Goal: Task Accomplishment & Management: Use online tool/utility

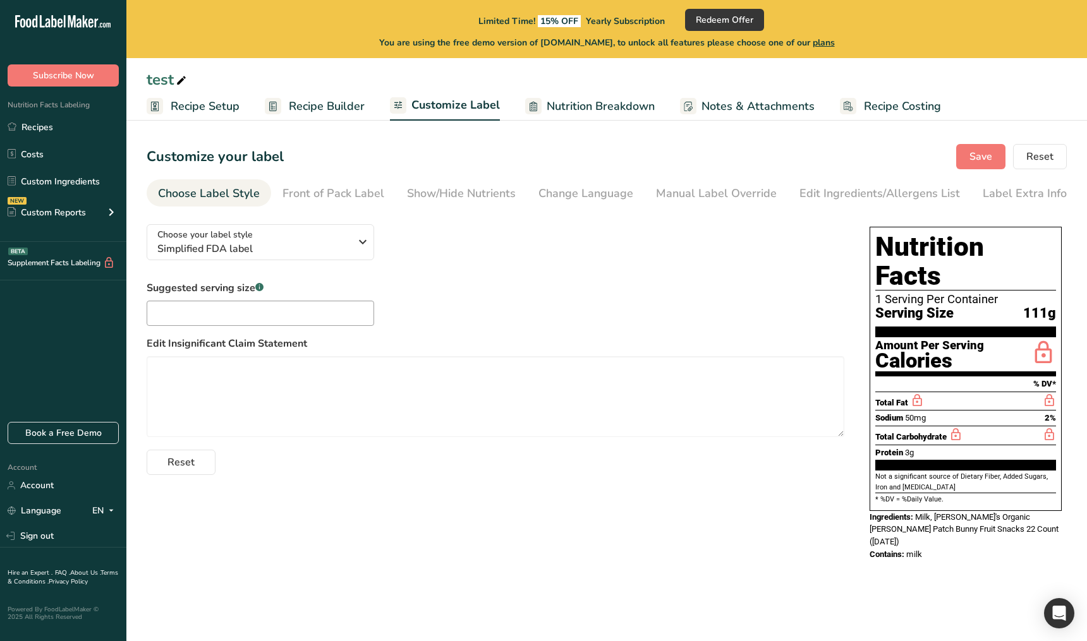
click at [371, 512] on div "Choose your label style Simplified FDA label USA (FDA) Standard FDA label Tabul…" at bounding box center [607, 393] width 920 height 359
drag, startPoint x: 383, startPoint y: 514, endPoint x: 339, endPoint y: 624, distance: 118.5
click at [382, 515] on div "Choose your label style Simplified FDA label USA (FDA) Standard FDA label Tabul…" at bounding box center [607, 393] width 920 height 359
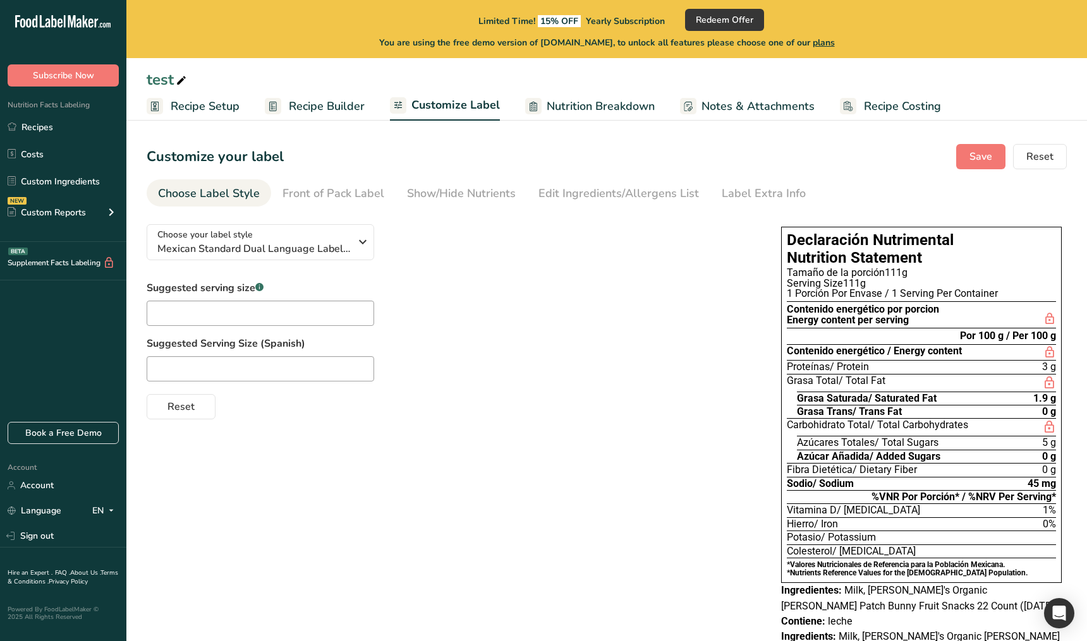
click at [536, 546] on div "Choose your label style Mexican Standard Dual Language Label (Spanish/English) …" at bounding box center [607, 450] width 920 height 473
click at [78, 539] on link "Sign out" at bounding box center [63, 536] width 126 height 22
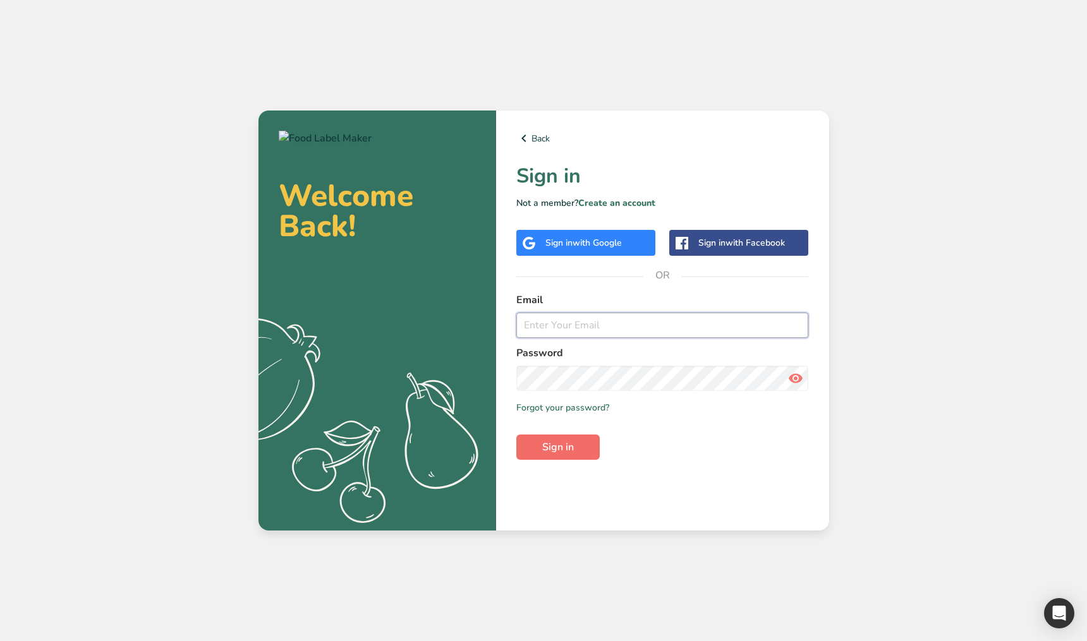
type input "[EMAIL_ADDRESS][DOMAIN_NAME]"
click at [585, 438] on button "Sign in" at bounding box center [557, 447] width 83 height 25
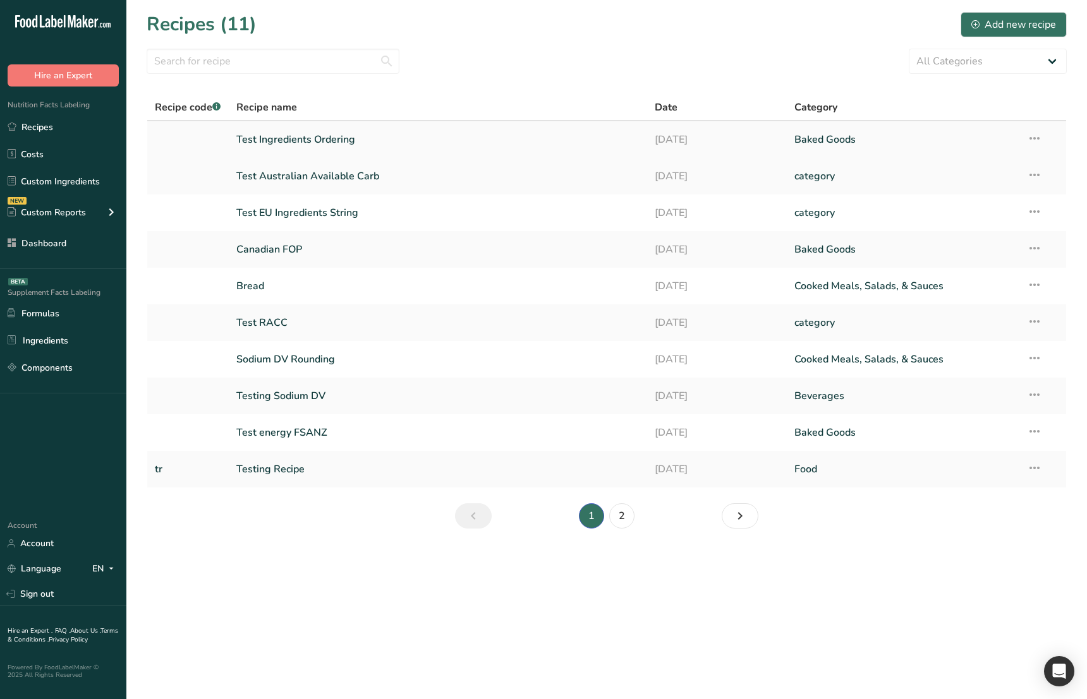
click at [347, 145] on link "Test Ingredients Ordering" at bounding box center [438, 139] width 404 height 27
click at [322, 141] on link "Test Ingredients Ordering" at bounding box center [438, 139] width 404 height 27
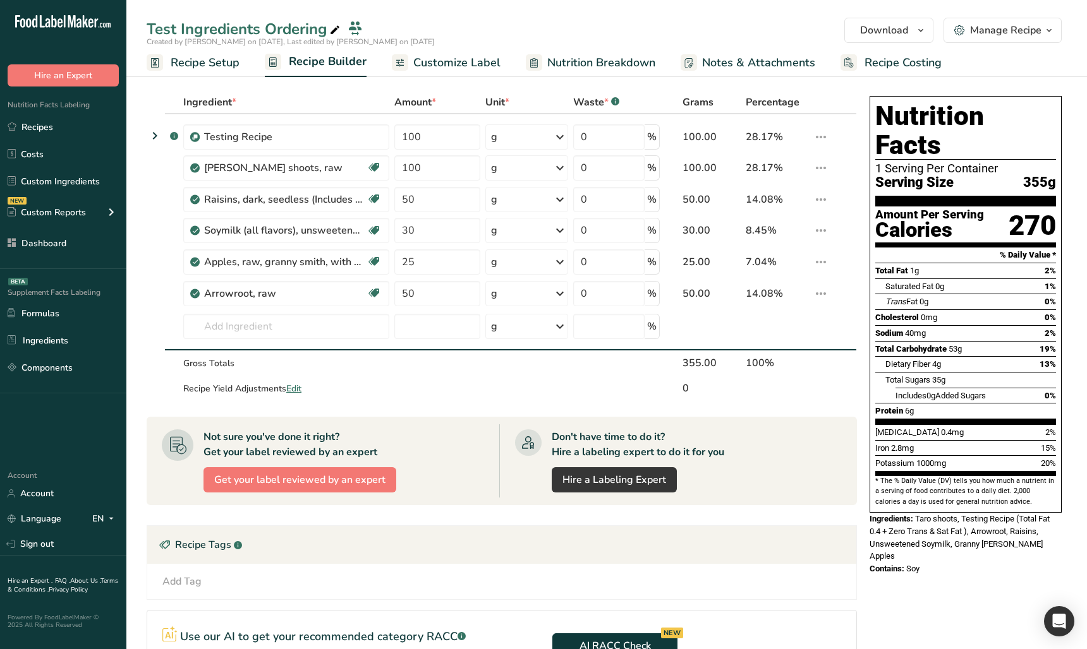
click at [980, 587] on div "Nutrition Facts 1 Serving Per Container Serving Size 355g Amount Per Serving Ca…" at bounding box center [965, 471] width 202 height 760
click at [153, 136] on icon at bounding box center [154, 135] width 15 height 23
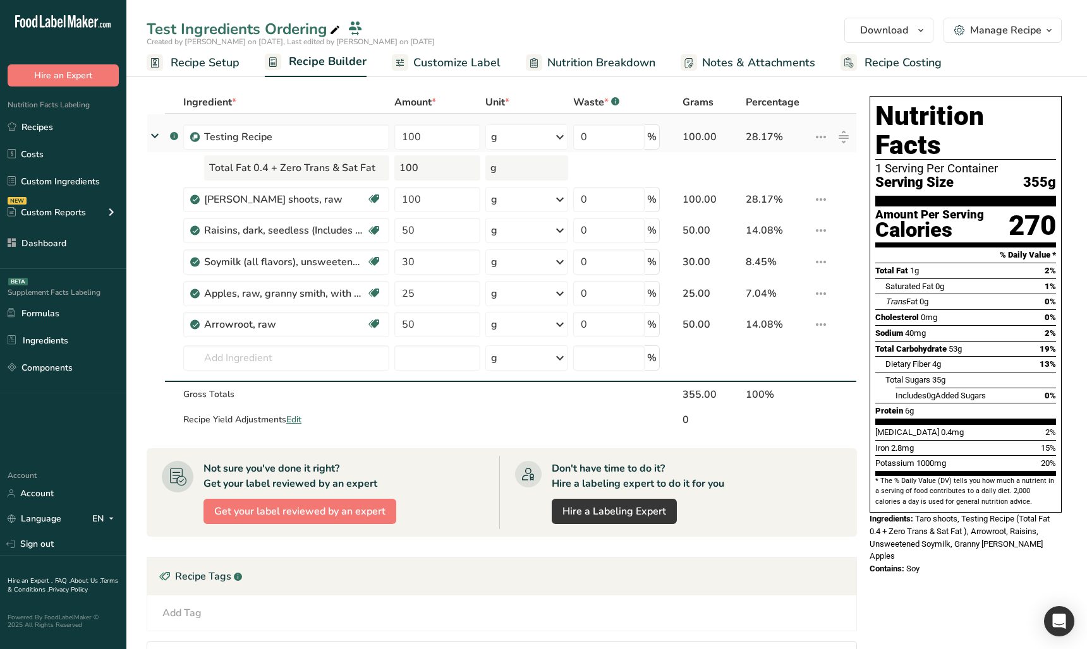
click at [817, 135] on icon at bounding box center [820, 137] width 15 height 23
click at [805, 159] on div "Edit" at bounding box center [787, 162] width 61 height 15
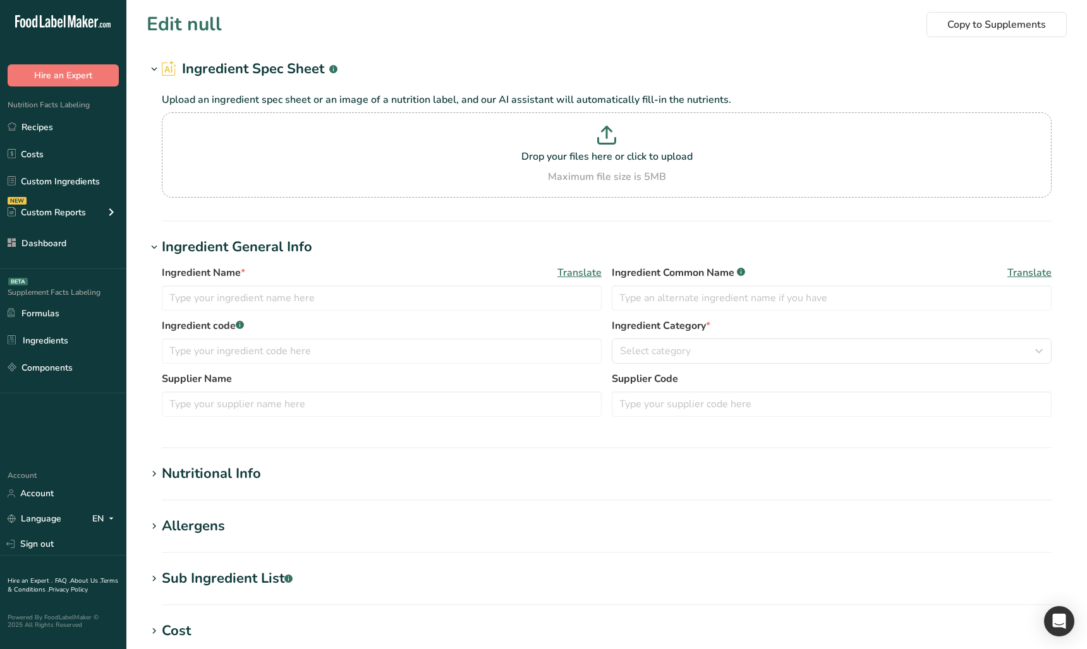
type input "Testing Recipe"
type input "tr"
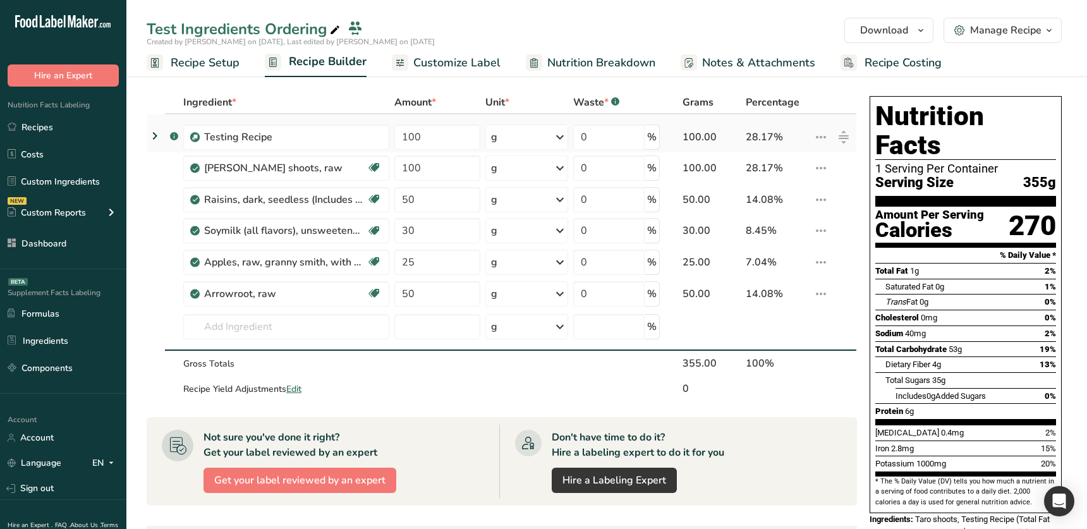
click at [826, 136] on icon at bounding box center [820, 137] width 15 height 23
click at [795, 166] on div "Edit" at bounding box center [787, 162] width 61 height 15
click at [75, 325] on link "Formulas" at bounding box center [63, 313] width 126 height 24
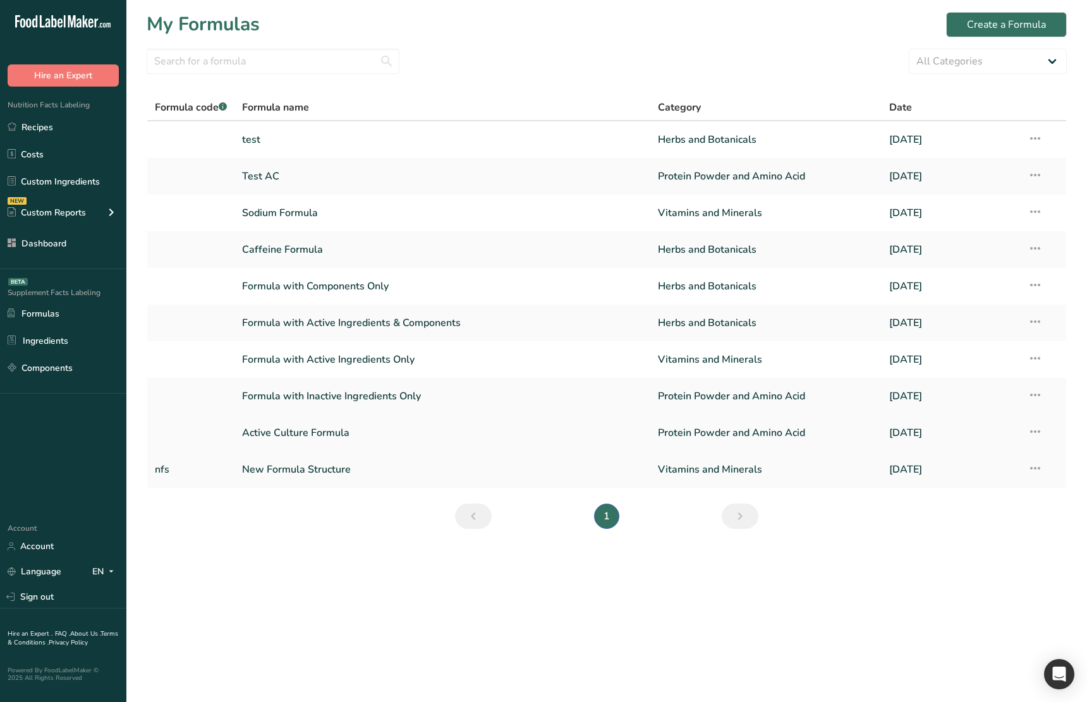
click at [340, 436] on link "Active Culture Formula" at bounding box center [442, 432] width 401 height 27
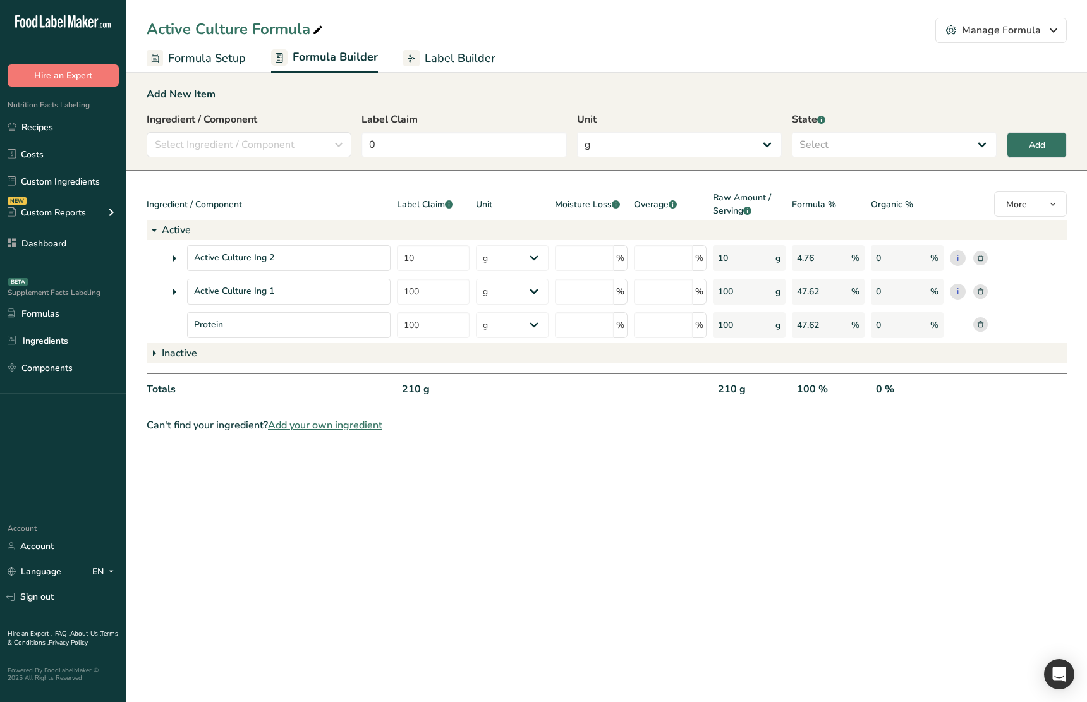
click at [474, 64] on span "Label Builder" at bounding box center [460, 58] width 71 height 17
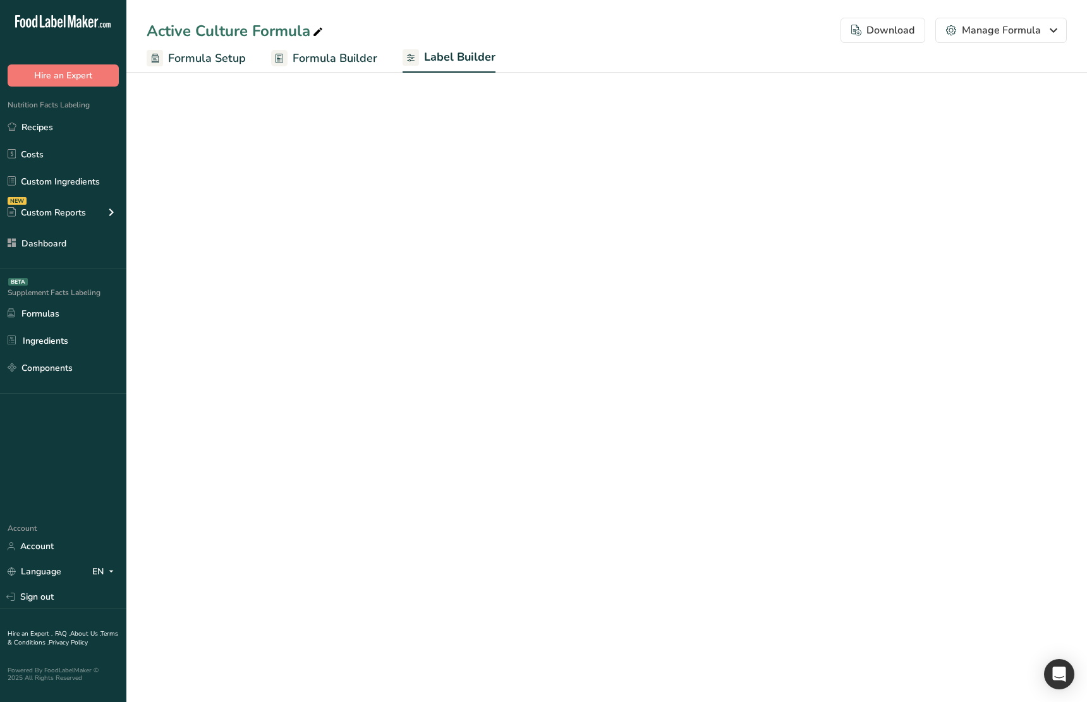
select select "Roboto"
select select "bold"
select select "center"
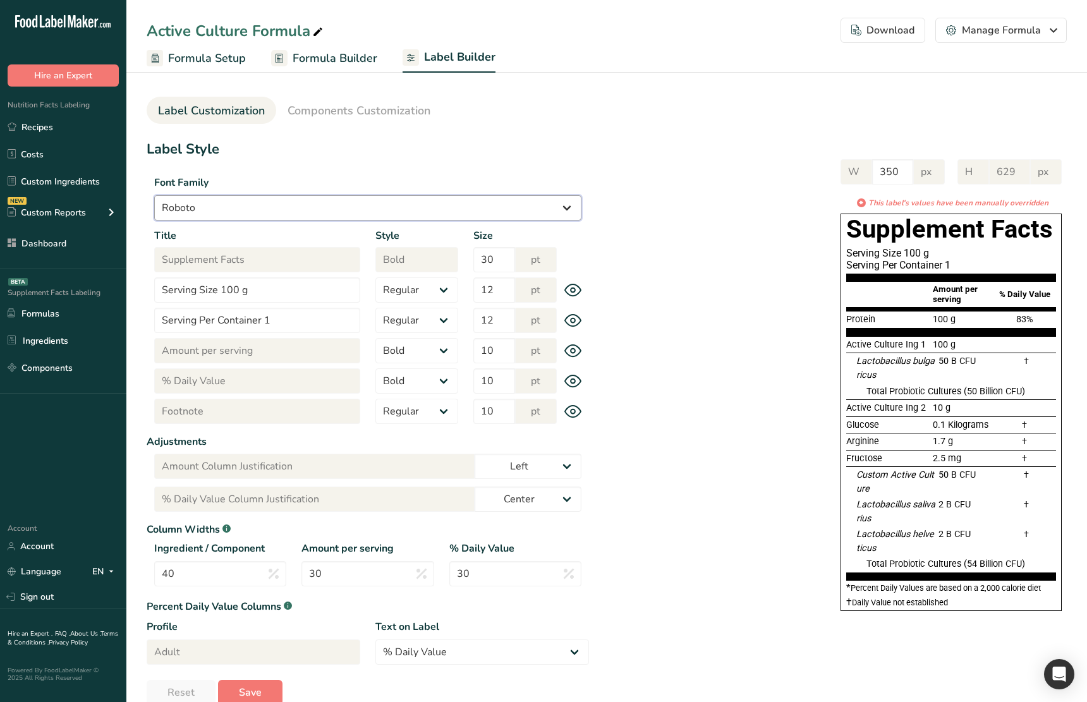
click at [351, 215] on select "Arial Roboto Helvetica Verdana Tahoma Georgia Courier New Comic Sans MS Times N…" at bounding box center [367, 207] width 427 height 25
select select "Tahoma"
click at [154, 195] on select "Arial Roboto Helvetica Verdana Tahoma Georgia Courier New Comic Sans MS Times N…" at bounding box center [367, 207] width 427 height 25
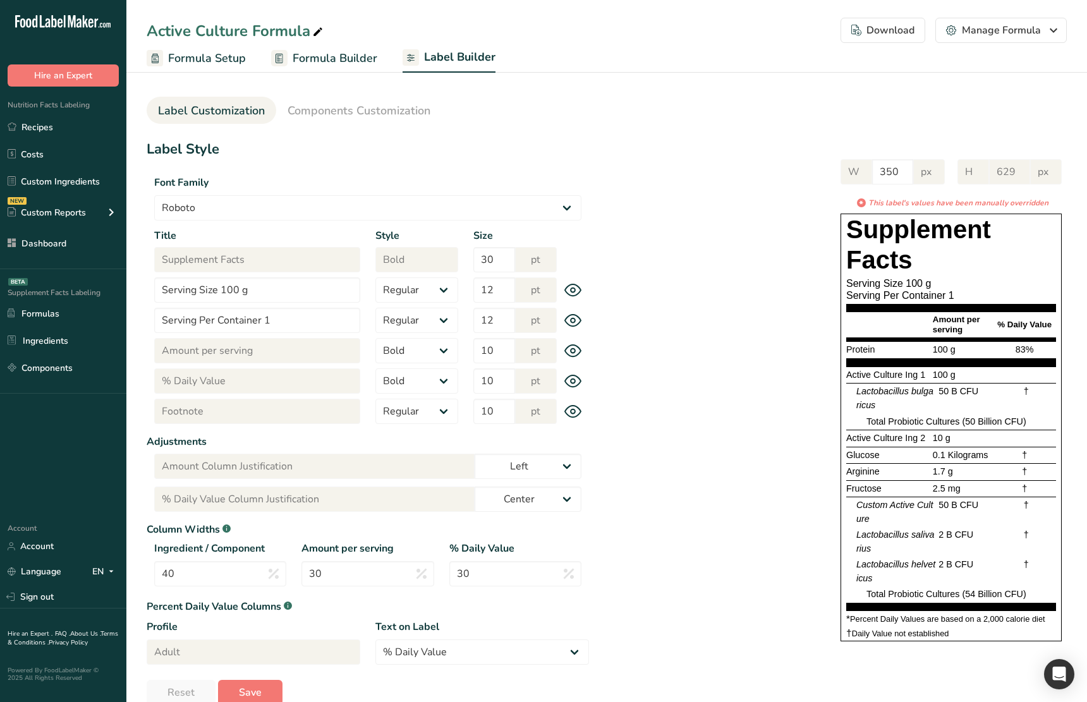
click at [898, 32] on div "Download" at bounding box center [882, 30] width 63 height 15
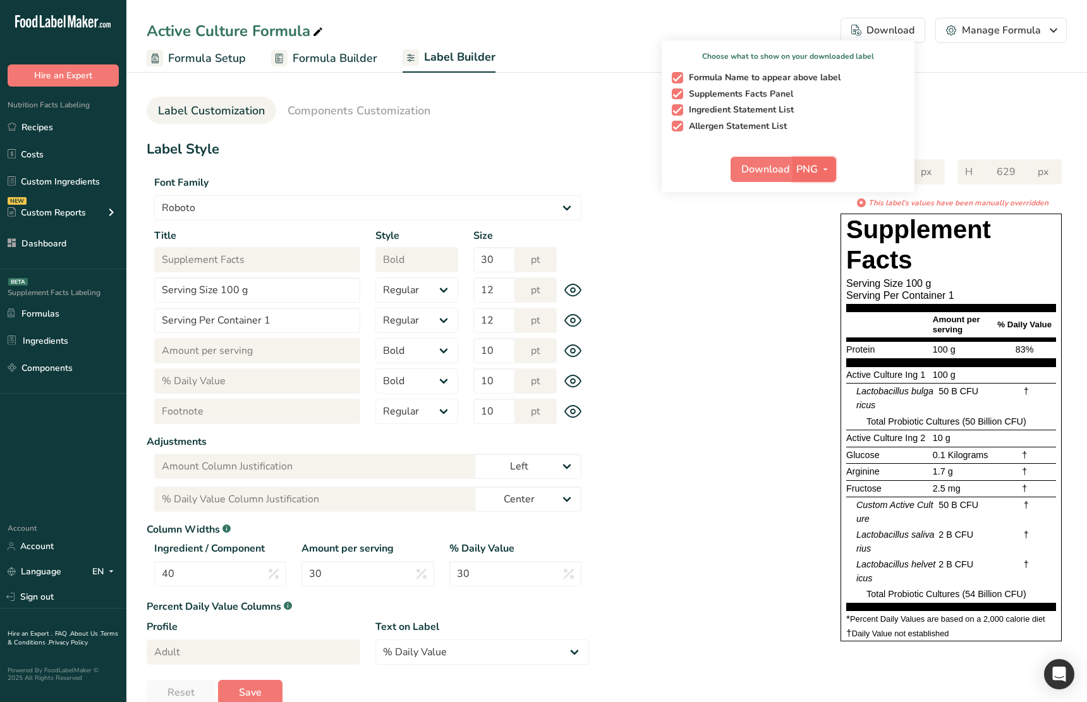
click at [822, 172] on icon "button" at bounding box center [825, 170] width 10 height 16
click at [812, 253] on link "PDF" at bounding box center [815, 257] width 40 height 21
click at [767, 172] on span "Download" at bounding box center [766, 169] width 48 height 15
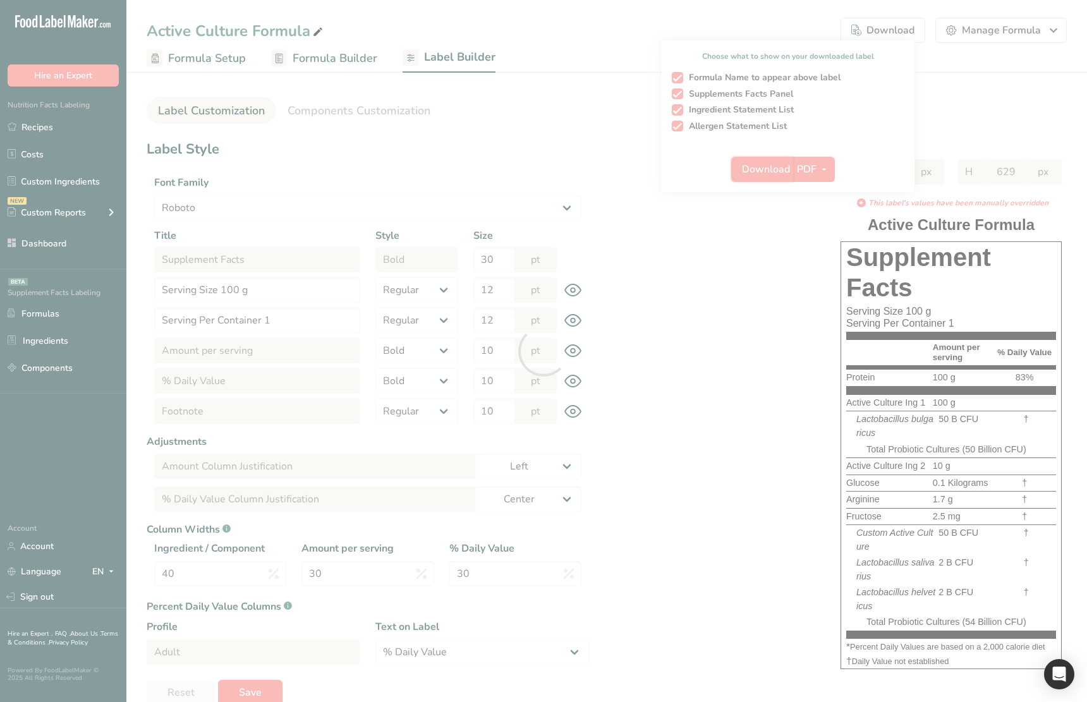
select select "Tahoma"
select select "bold"
select select "center"
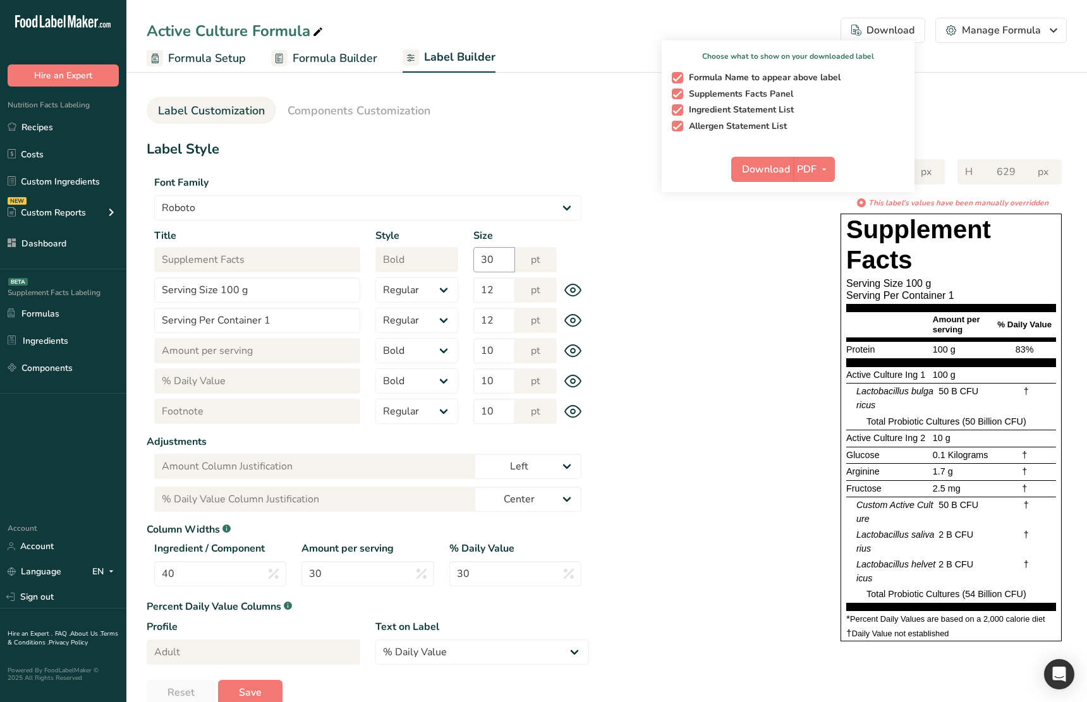
drag, startPoint x: 694, startPoint y: 282, endPoint x: 504, endPoint y: 248, distance: 193.3
click at [692, 282] on div "W 350 px H 629 px * This label's values have been manually overridden Supplemen…" at bounding box center [828, 398] width 478 height 502
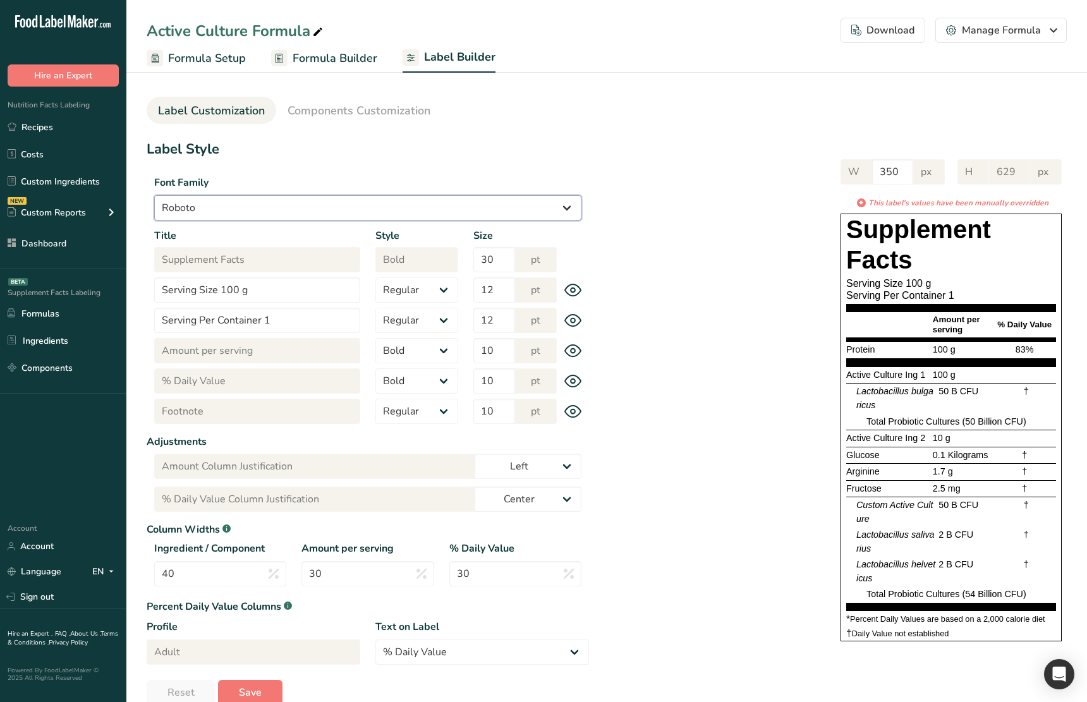
click at [353, 218] on select "Arial Roboto Helvetica Verdana Tahoma Georgia Courier New Comic Sans MS Times N…" at bounding box center [367, 207] width 427 height 25
select select "Verdana"
click at [154, 195] on select "Arial Roboto Helvetica Verdana Tahoma Georgia Courier New Comic Sans MS Times N…" at bounding box center [367, 207] width 427 height 25
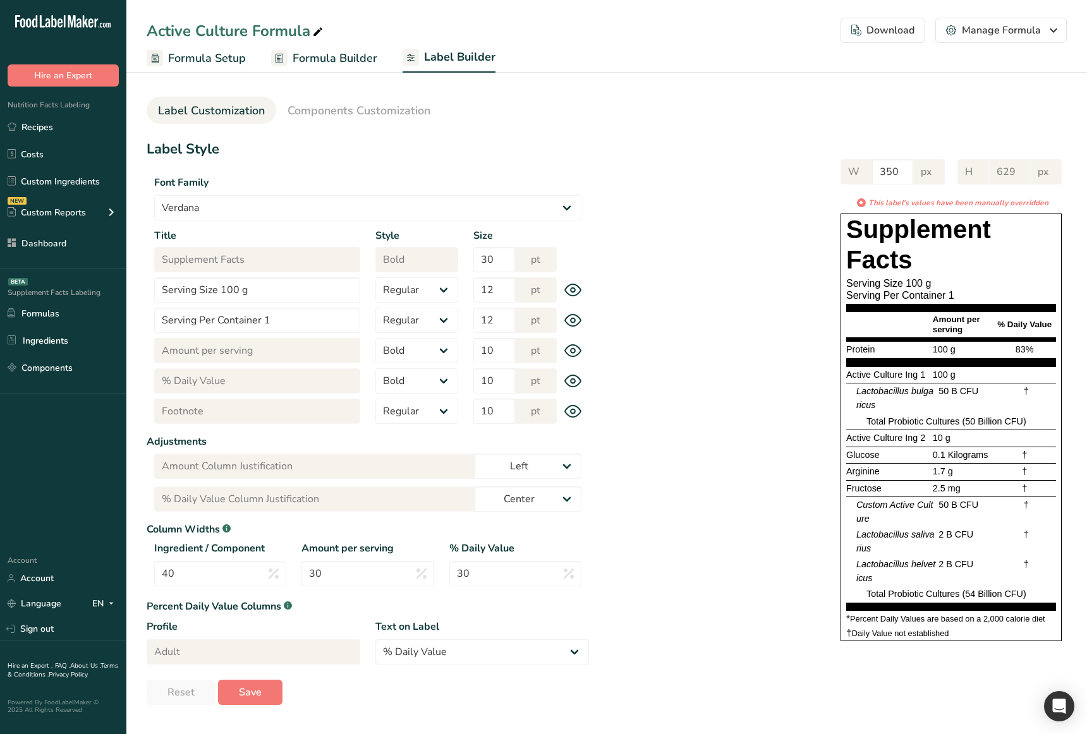
click at [714, 539] on div "W 350 px H 629 px * This label's values have been manually overridden Supplemen…" at bounding box center [828, 398] width 478 height 502
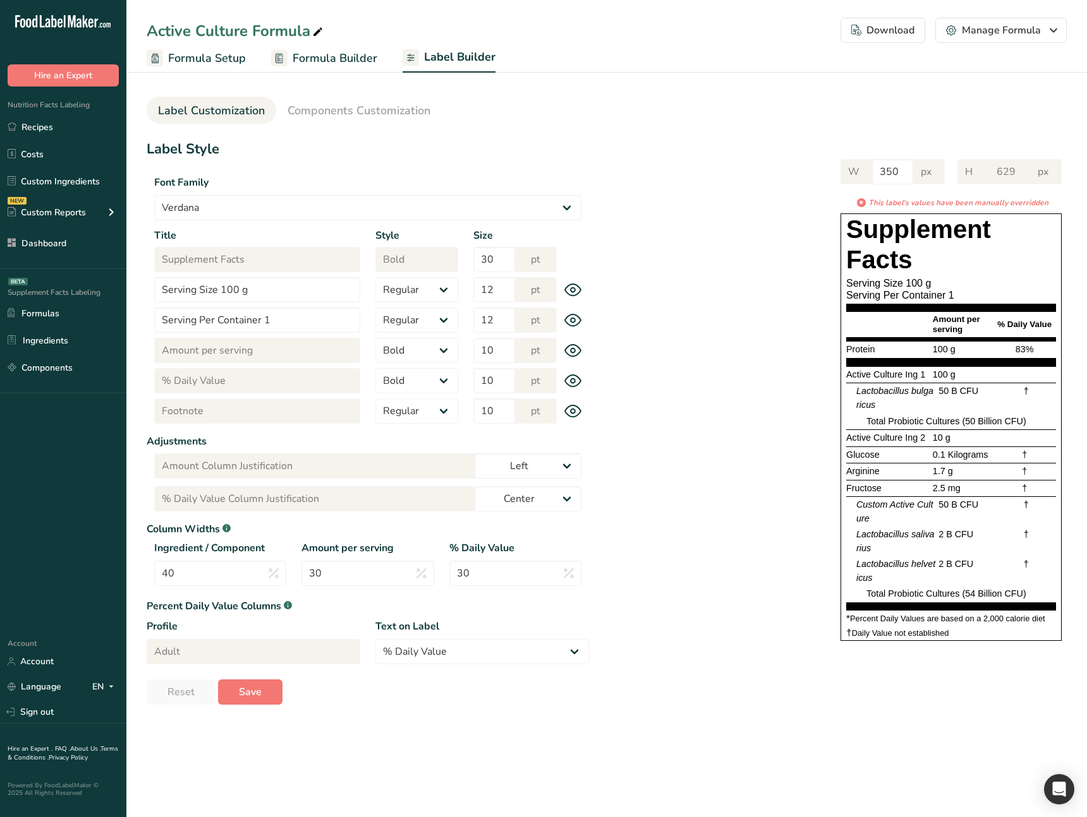
click at [894, 37] on div "Download" at bounding box center [882, 30] width 63 height 15
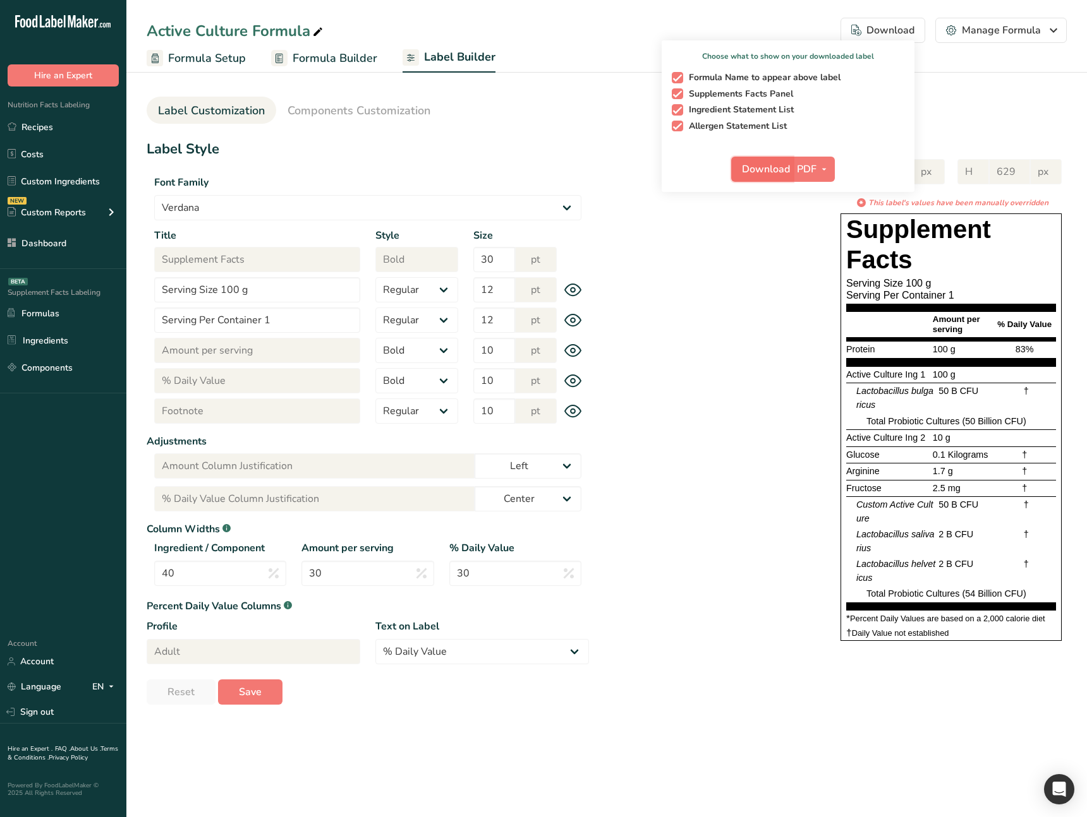
click at [774, 171] on span "Download" at bounding box center [766, 169] width 48 height 15
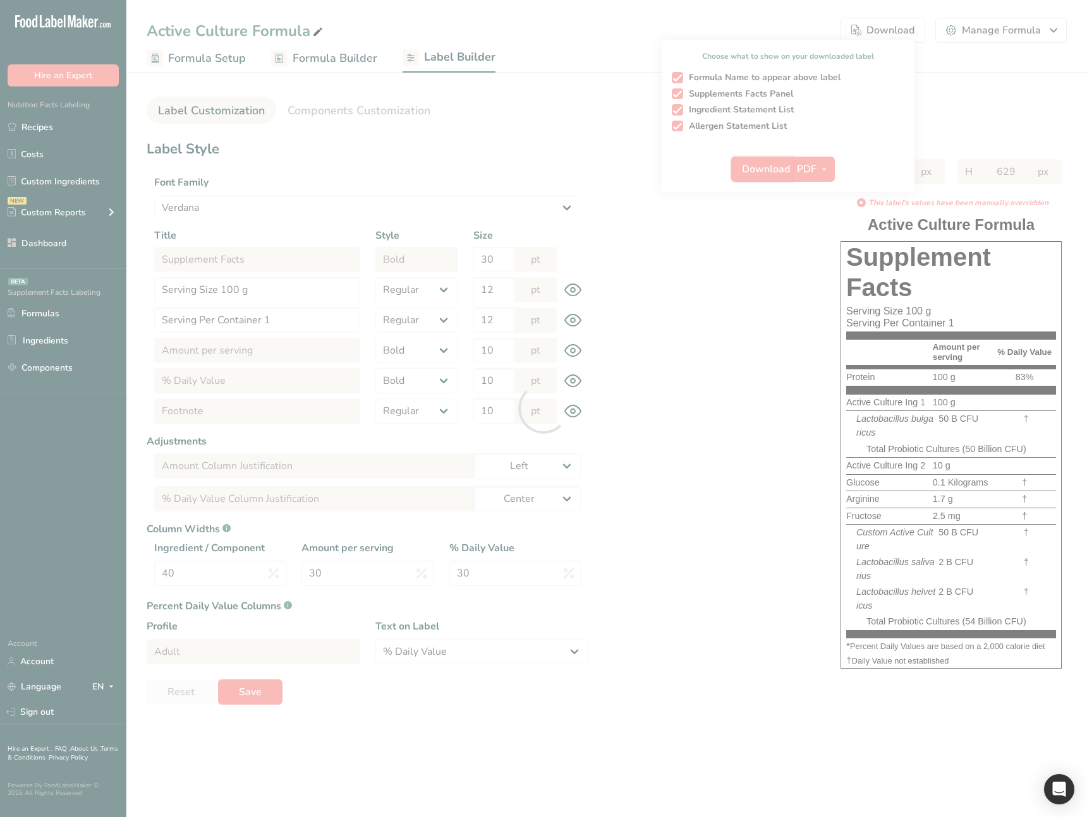
select select "Verdana"
select select "bold"
select select "center"
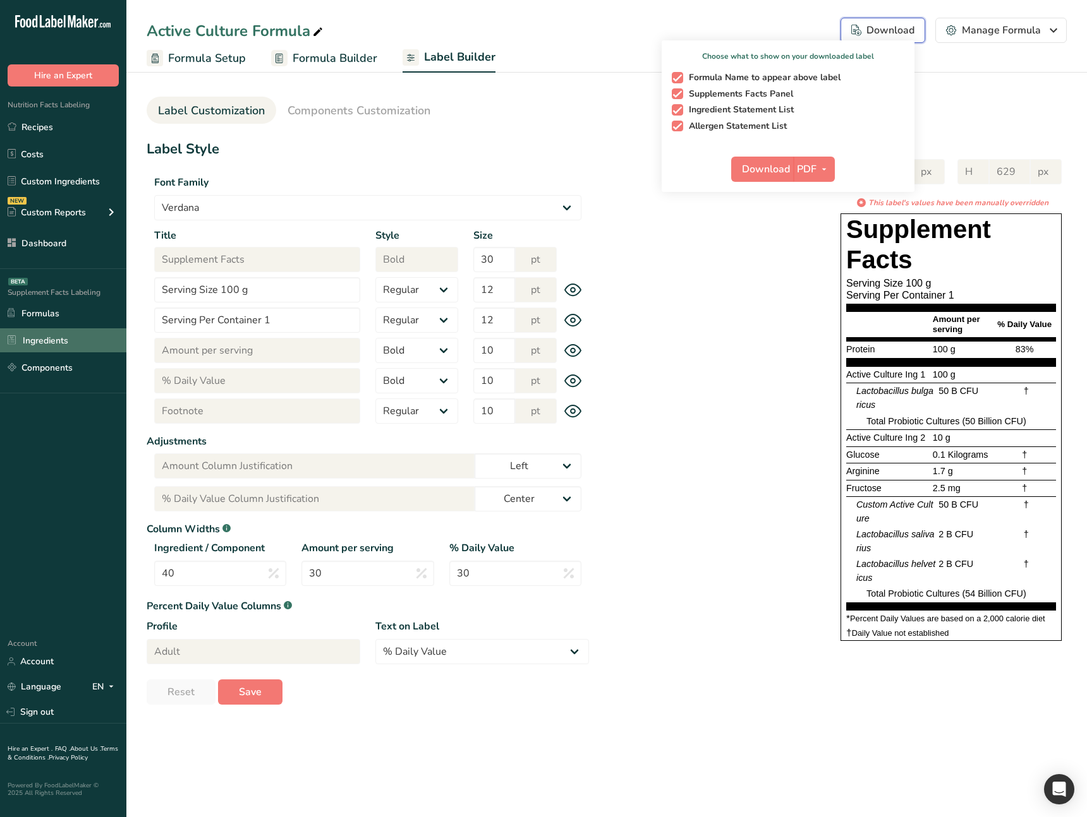
drag, startPoint x: 918, startPoint y: 30, endPoint x: 19, endPoint y: 328, distance: 946.9
click at [850, 43] on button "Download Choose what to show on your downloaded label Formula Name to appear ab…" at bounding box center [882, 30] width 85 height 25
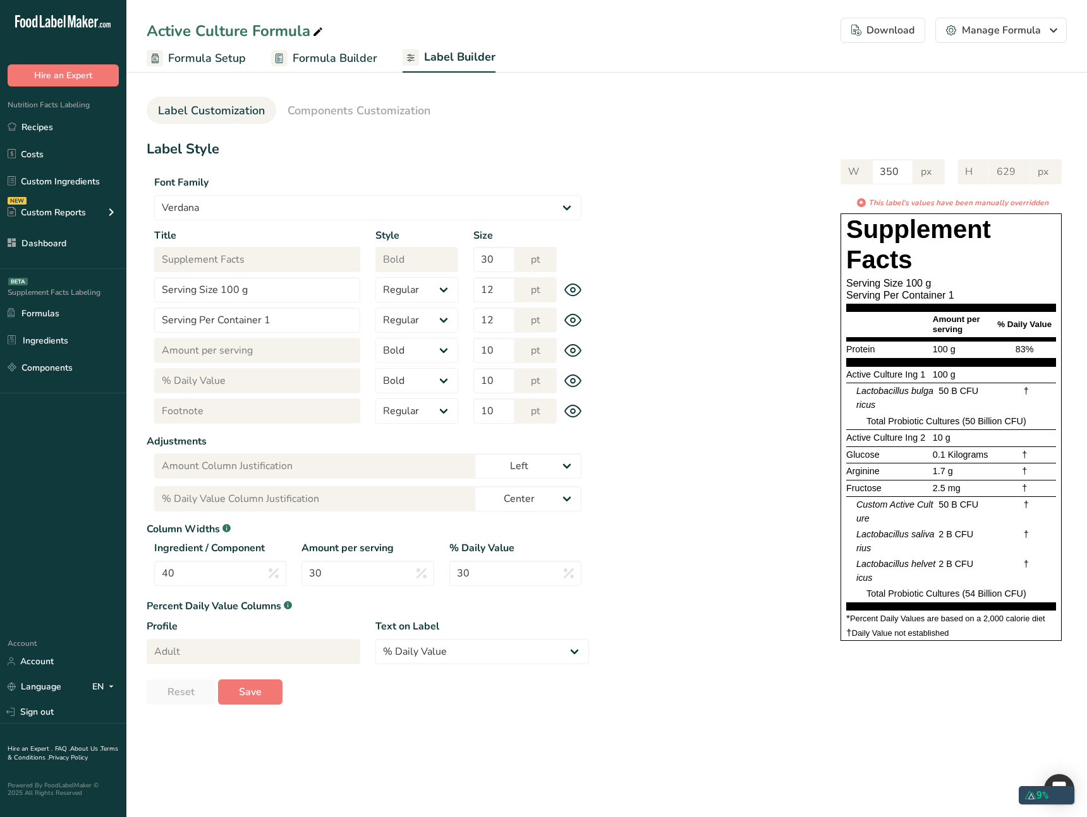
select select "Verdana"
select select "bold"
select select "center"
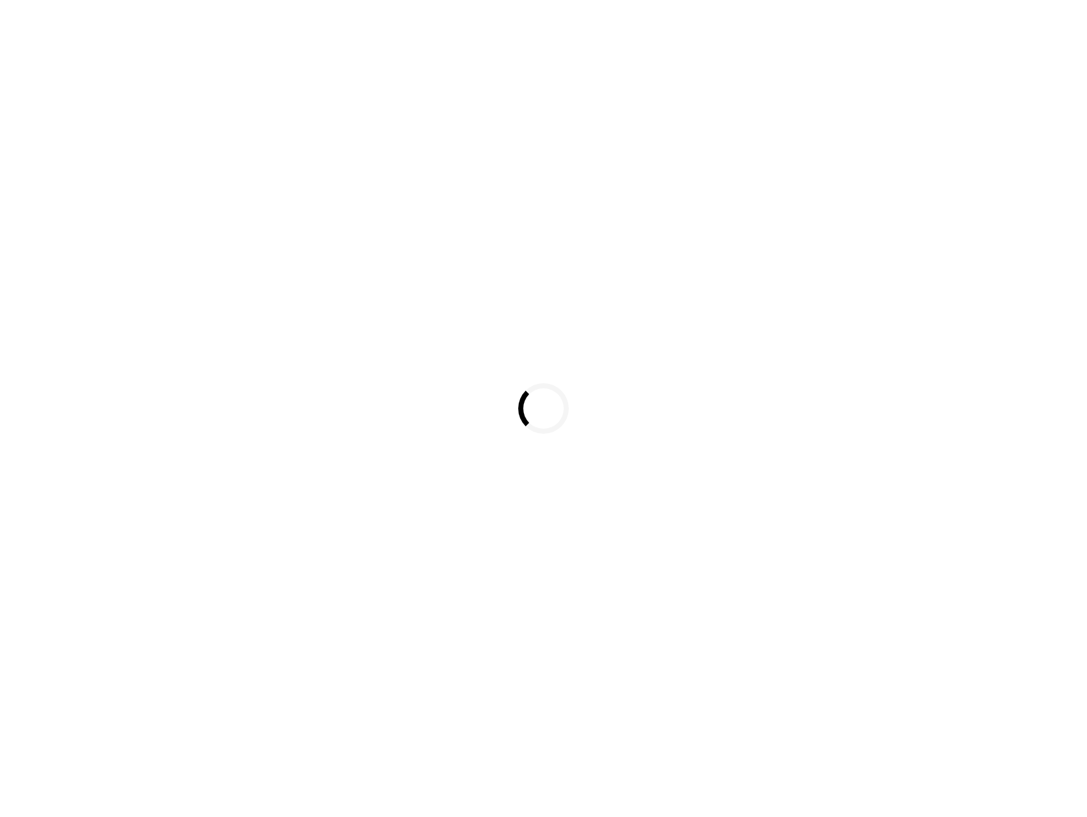
select select
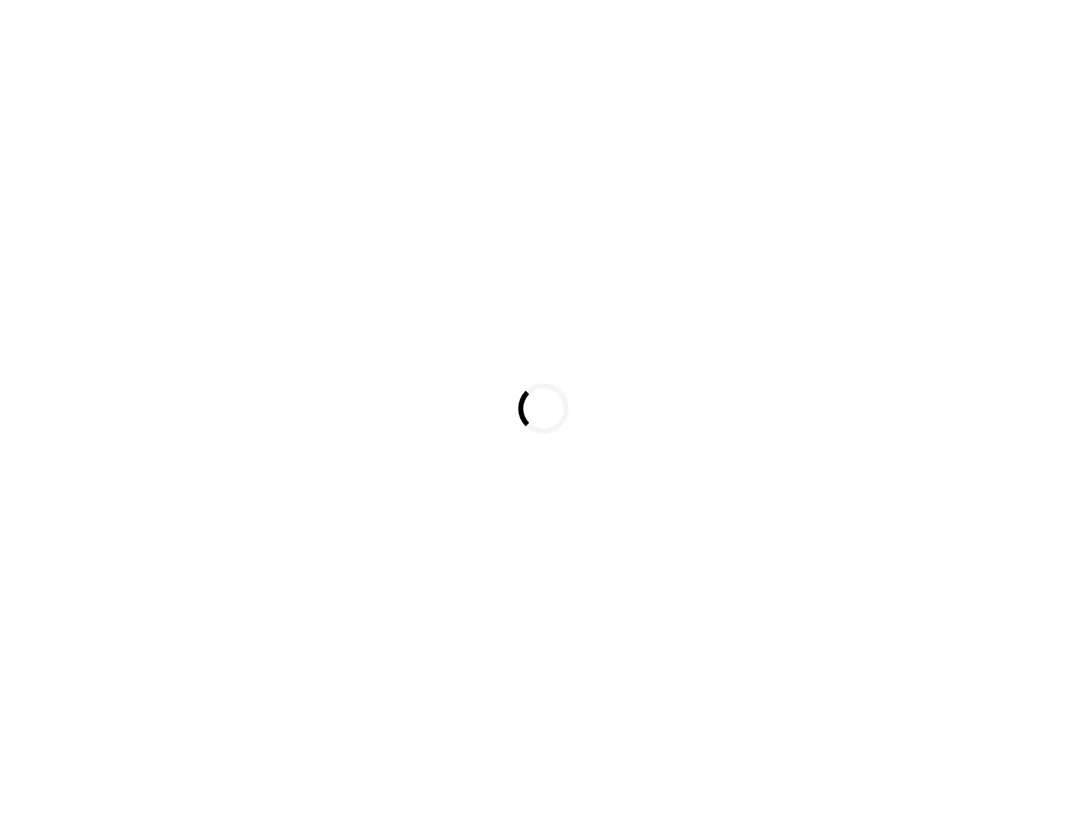
select select
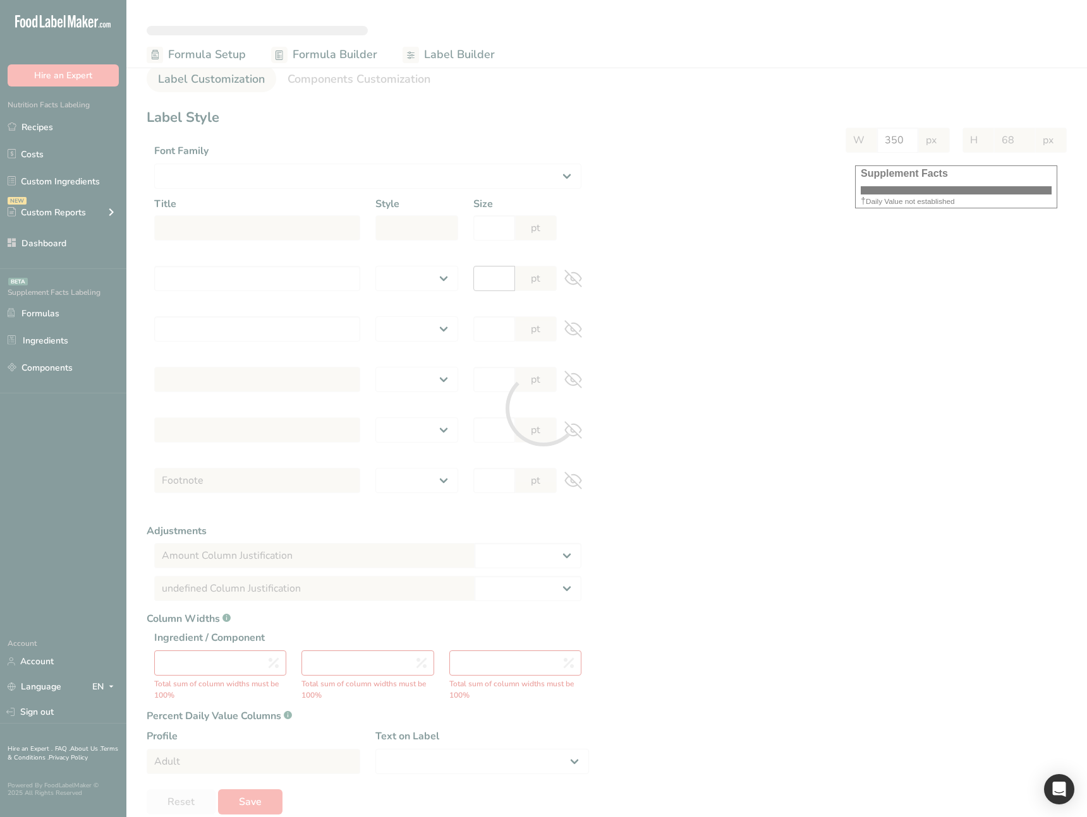
select select "Roboto"
type input "Supplement Facts"
select select "bold"
type input "30"
type input "Serving Size 100 g"
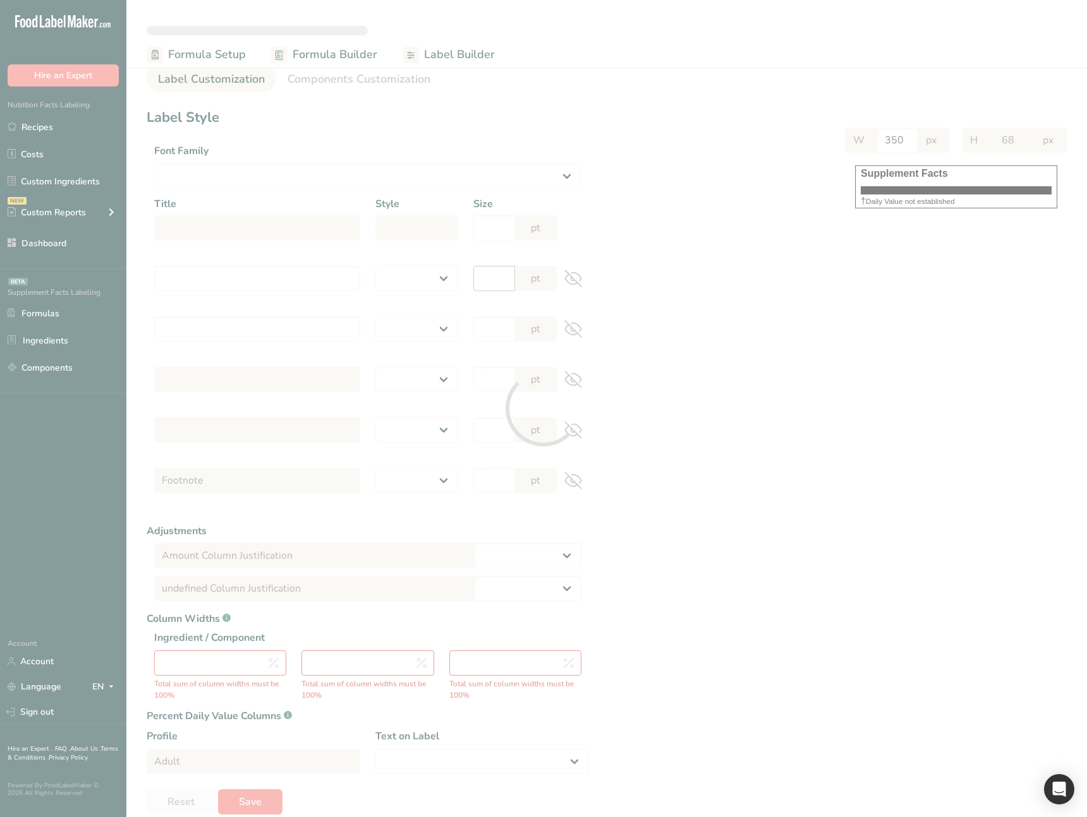
select select "regular"
type input "12"
type input "Serving Per Container 1"
select select "regular"
type input "12"
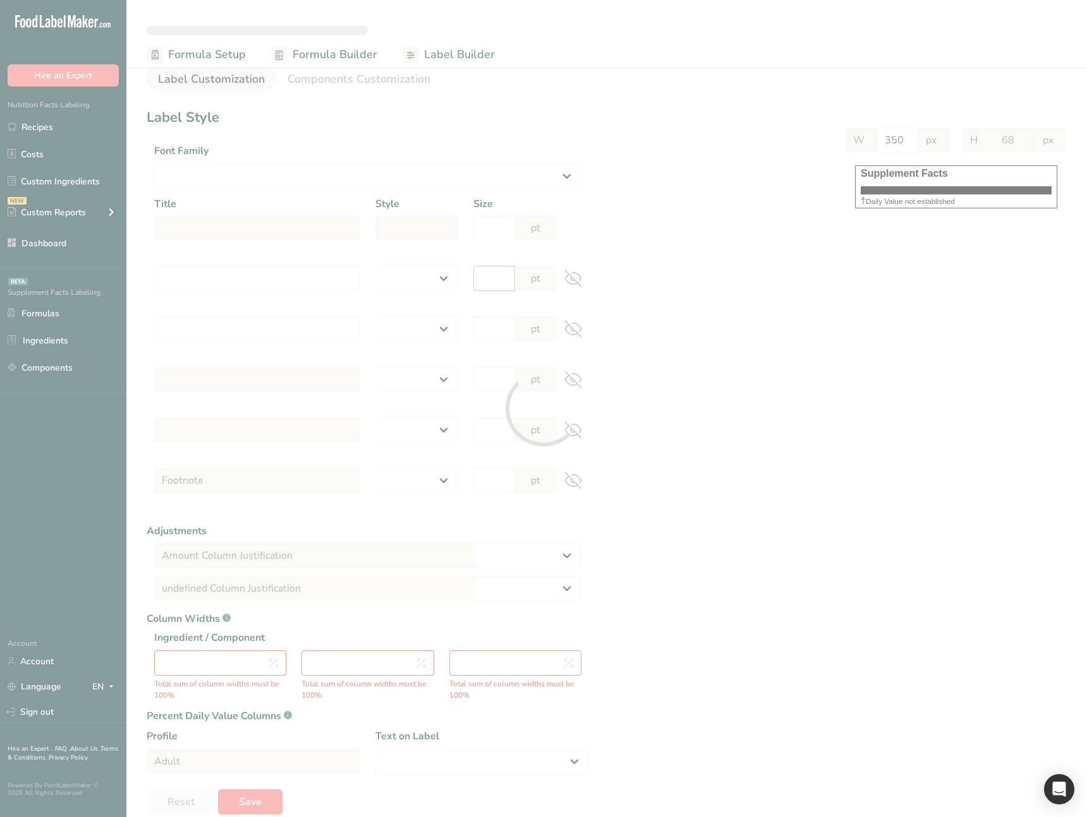
type input "Amount per serving"
select select "bold"
type input "10"
type input "% Daily Value"
select select "bold"
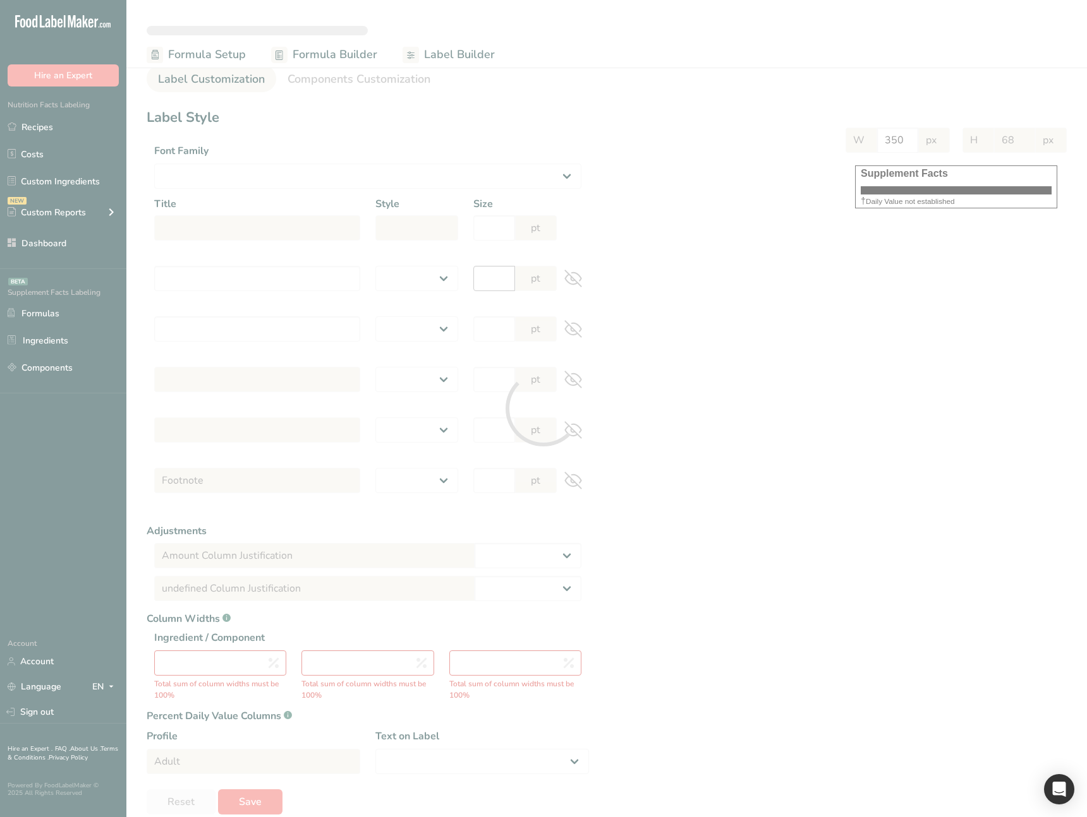
type input "10"
select select "regular"
type input "10"
select select "left"
type input "% Daily Value Column Justification"
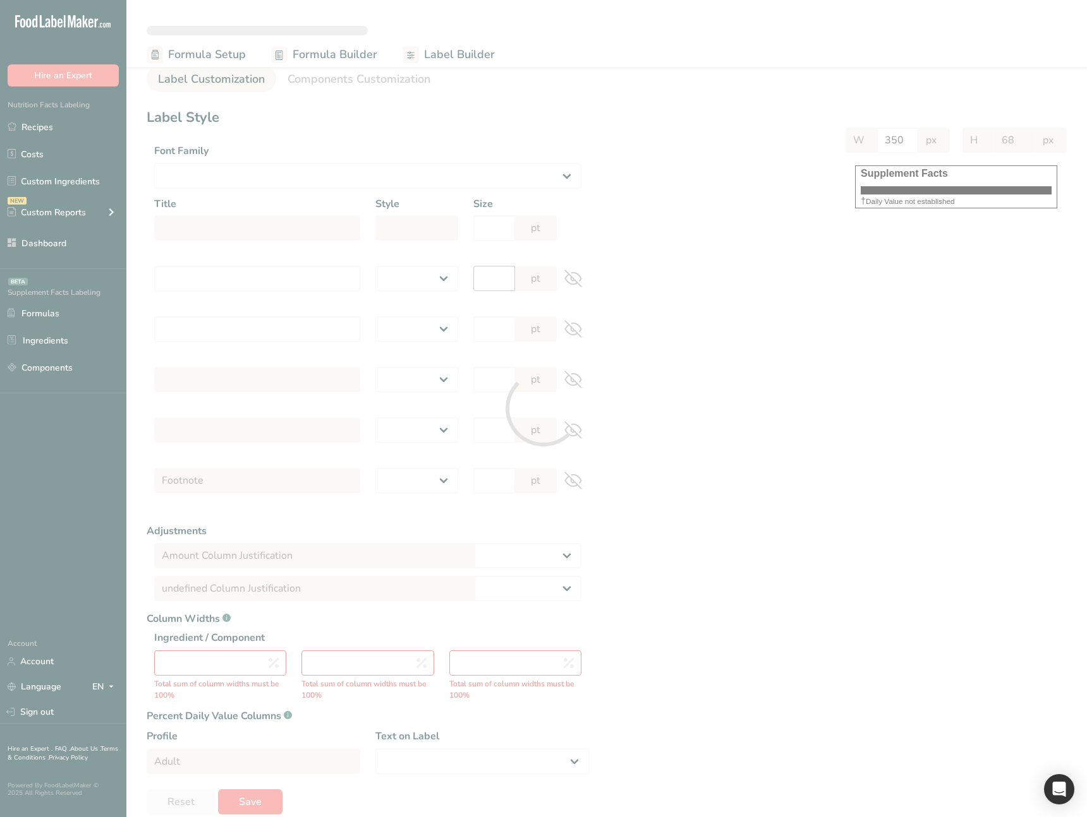
select select "center"
type input "40"
type input "30"
select select "% Daily Value"
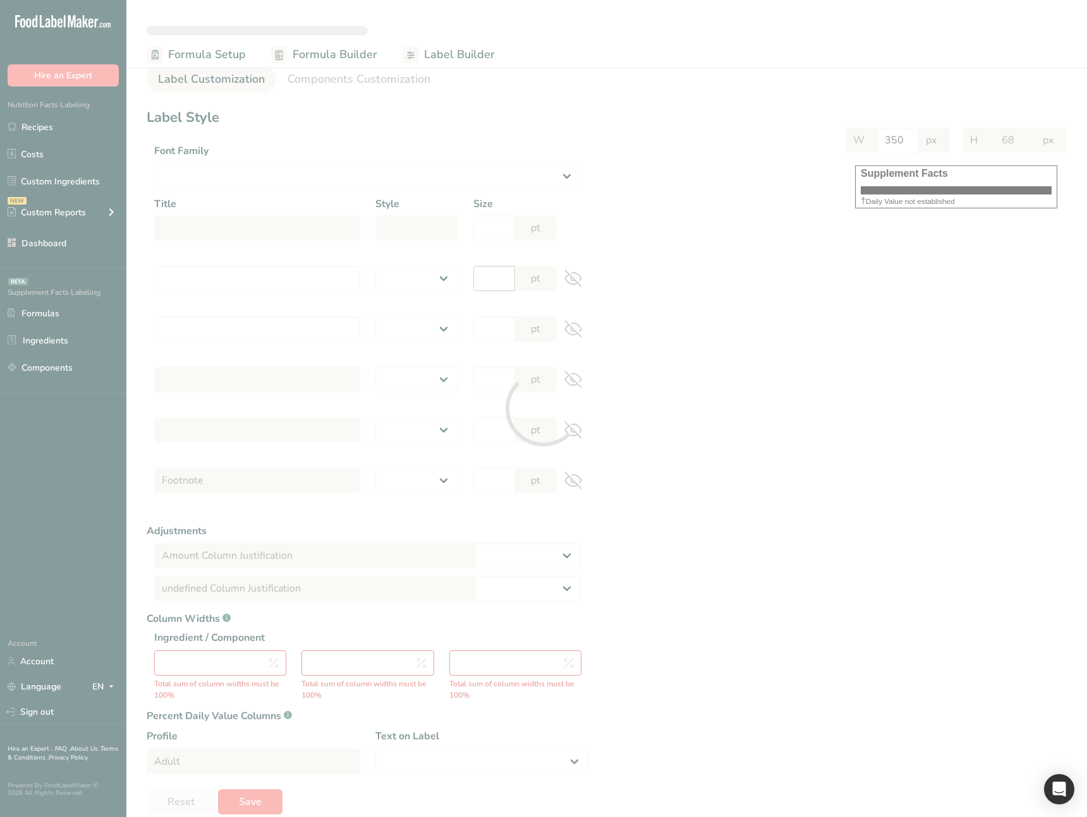
type input "677"
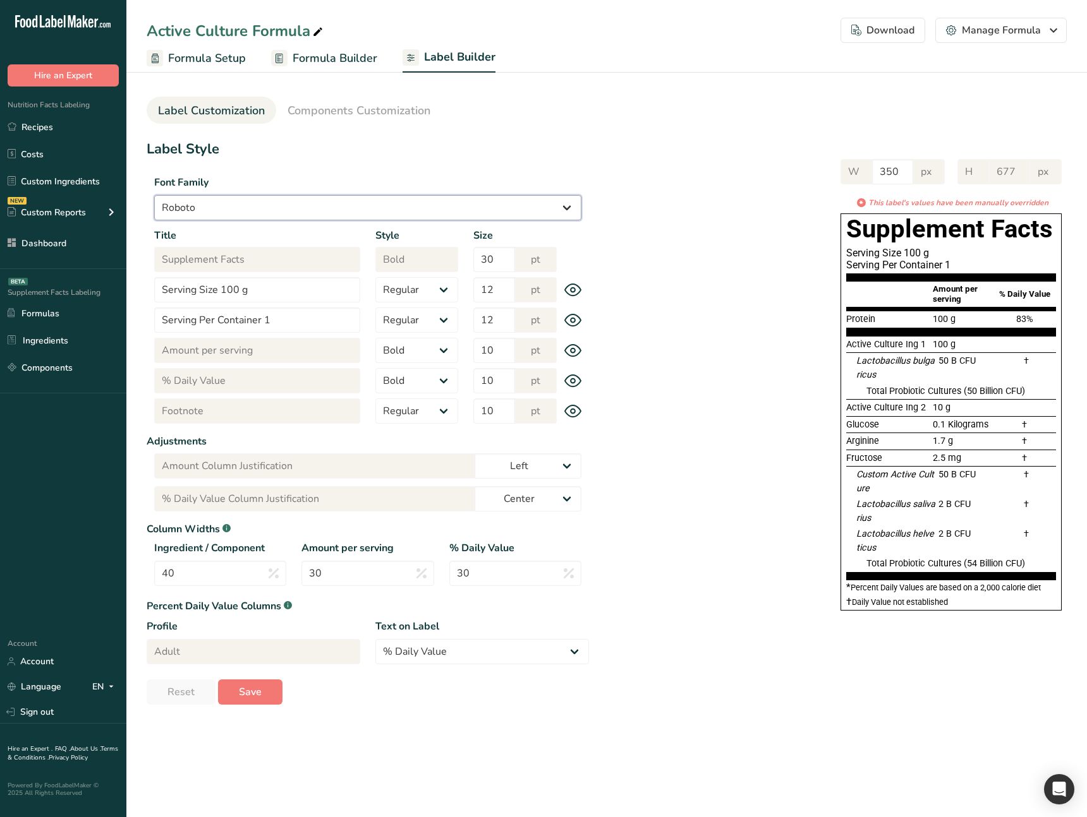
click at [309, 208] on select "Arial Roboto Helvetica [GEOGRAPHIC_DATA] [US_STATE] Courier New Comic Sans MS T…" at bounding box center [367, 207] width 427 height 25
